Goal: Find specific page/section: Find specific page/section

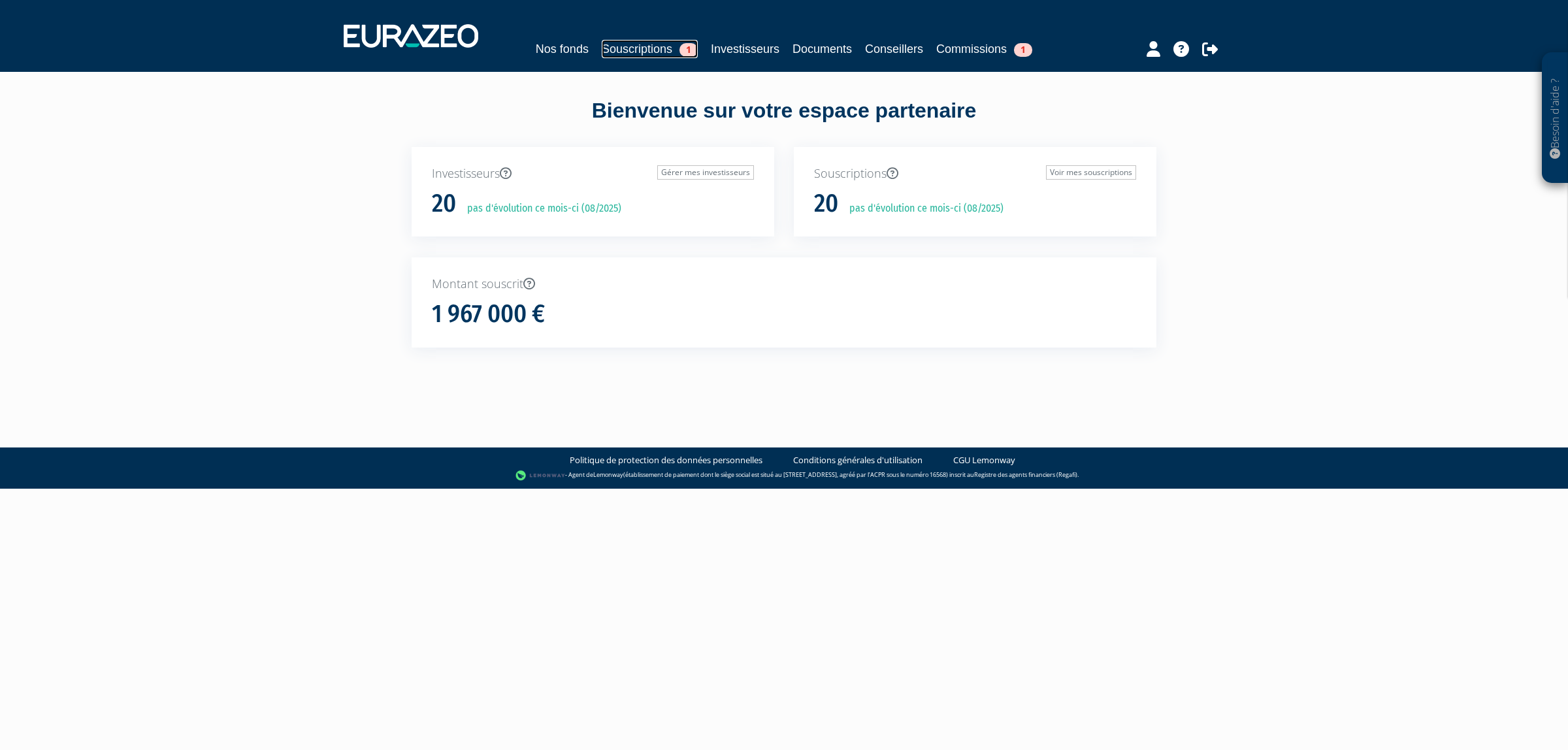
click at [608, 40] on link "Souscriptions 1" at bounding box center [650, 49] width 96 height 18
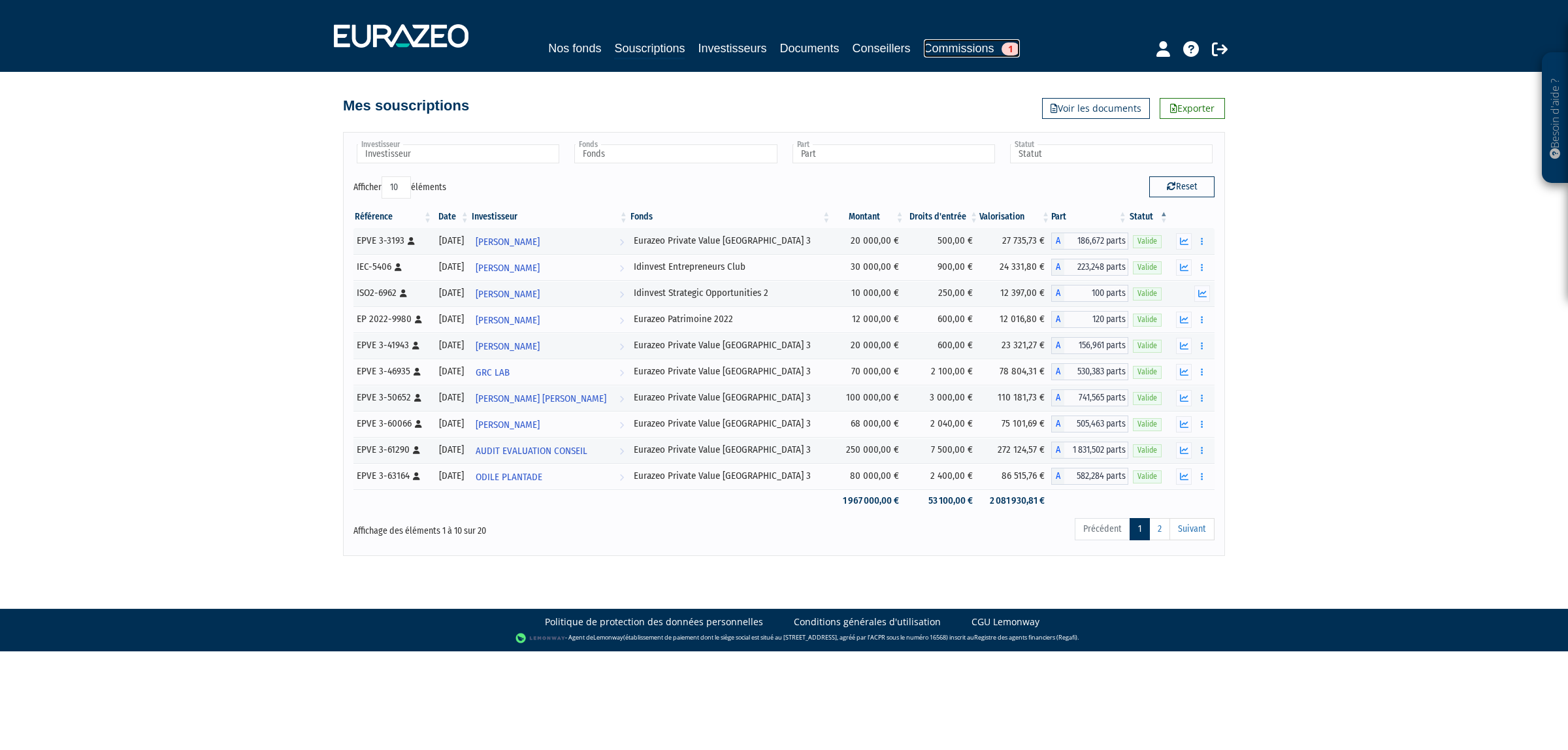
click at [993, 50] on link "Commissions 1" at bounding box center [972, 48] width 96 height 18
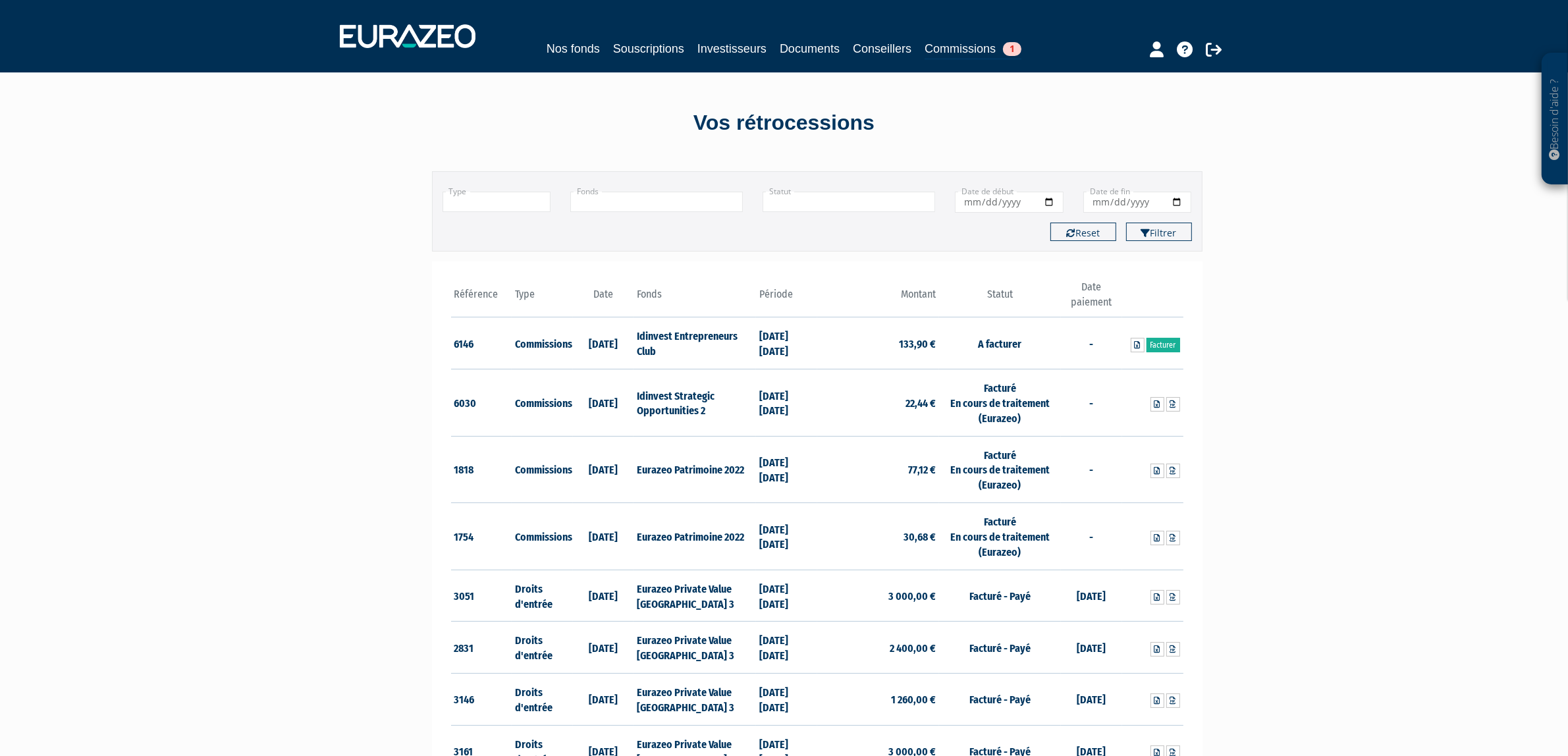
click at [637, 188] on div "Type Droits d'entrée Commissions + Fonds Idinvest Entrepreneurs Club Eurazeo Pr…" at bounding box center [817, 197] width 769 height 31
click at [633, 191] on input "text" at bounding box center [656, 201] width 173 height 21
click at [637, 232] on li "Eurazeo Private Value [GEOGRAPHIC_DATA] 3" at bounding box center [656, 242] width 171 height 27
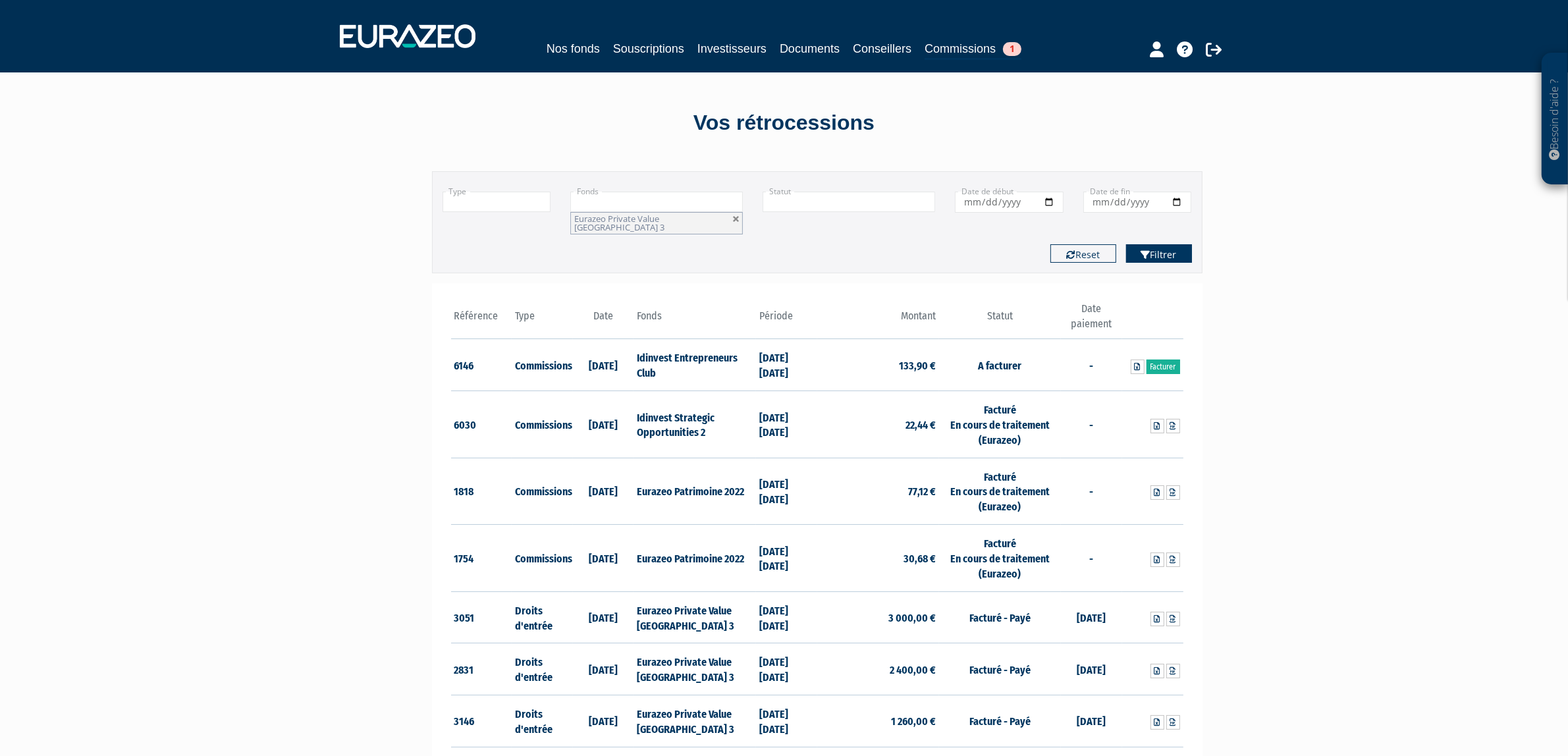
click at [1147, 244] on button "Filtrer" at bounding box center [1159, 254] width 66 height 19
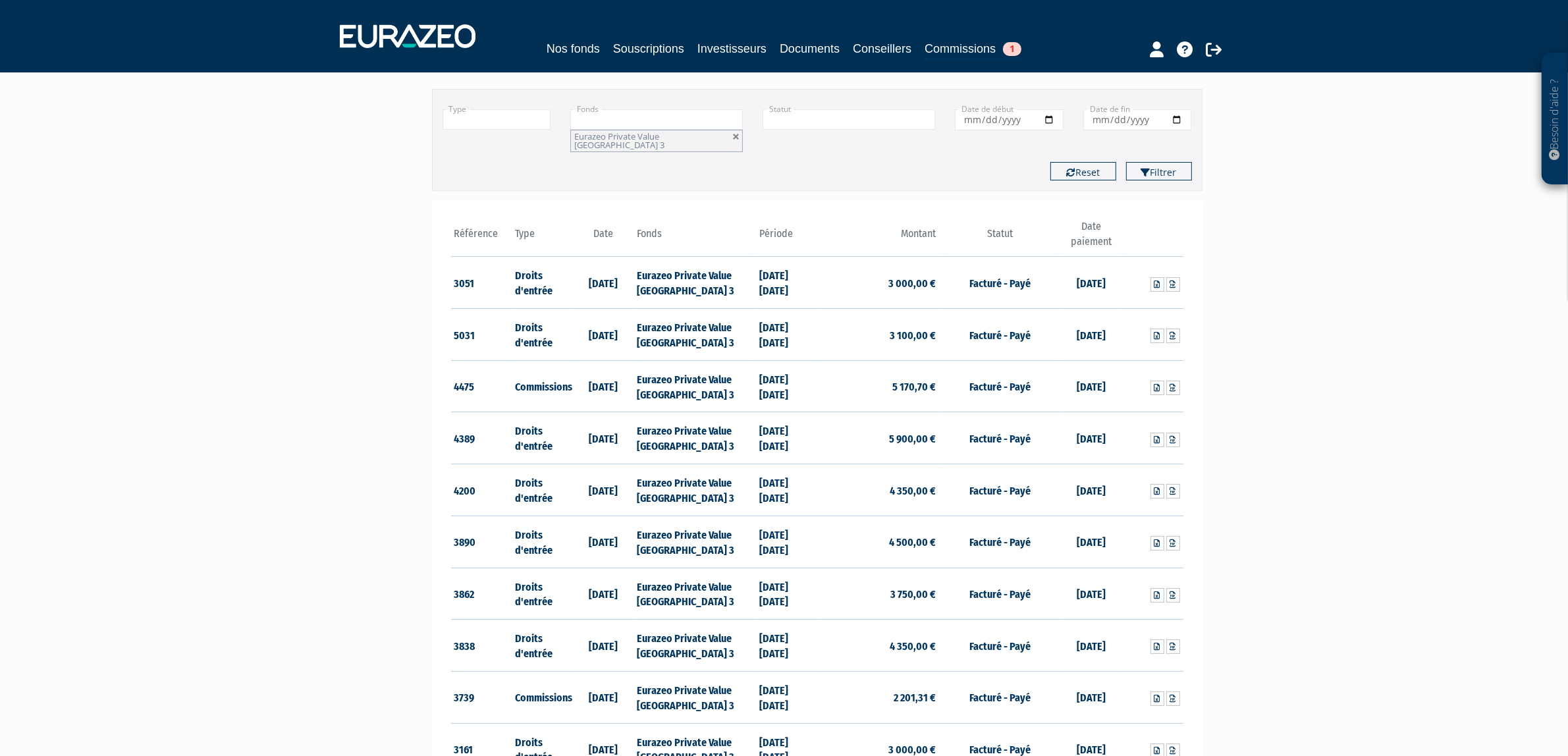
scroll to position [83, 0]
click at [517, 120] on input "text" at bounding box center [497, 119] width 109 height 21
click at [499, 149] on li "Commissions" at bounding box center [497, 153] width 108 height 17
click at [1159, 171] on button "Filtrer" at bounding box center [1159, 171] width 66 height 19
